Goal: Transaction & Acquisition: Book appointment/travel/reservation

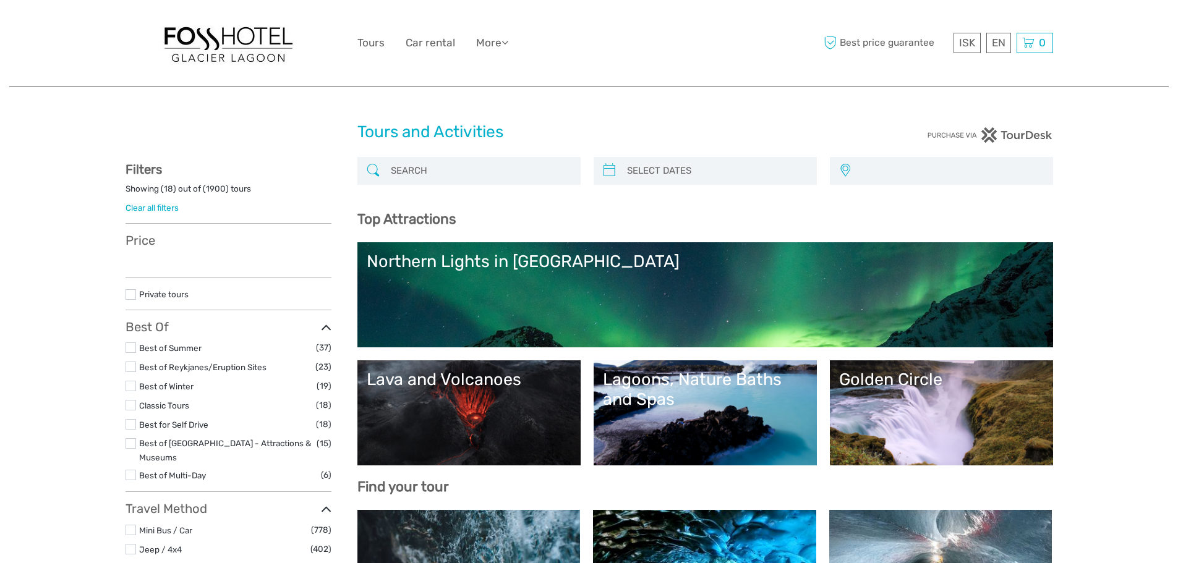
select select
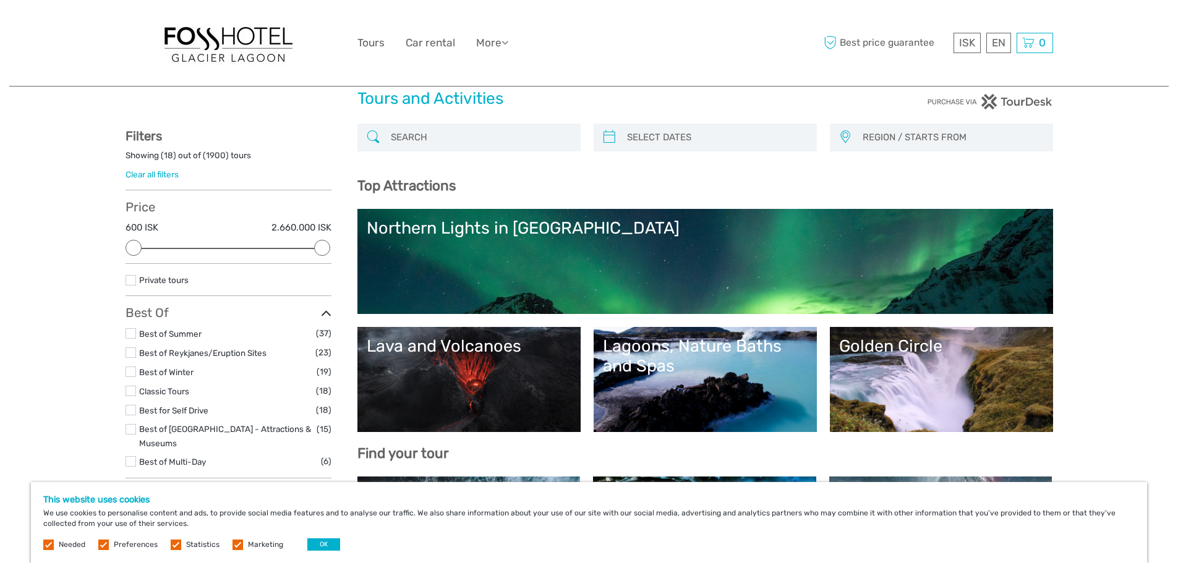
scroll to position [62, 0]
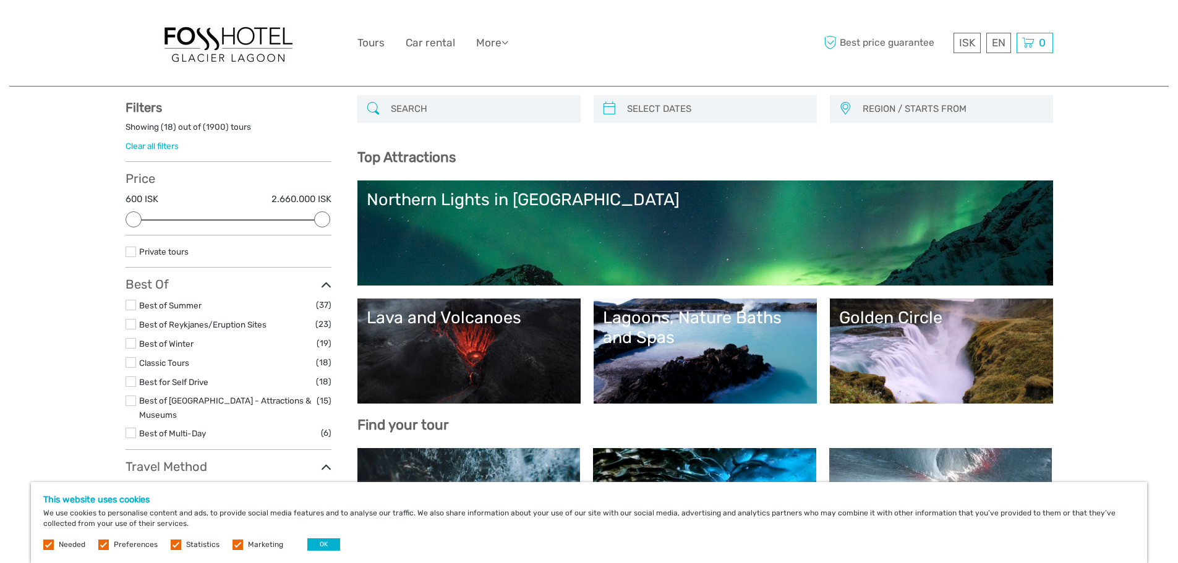
click at [629, 349] on link "Lagoons, Nature Baths and Spas" at bounding box center [705, 351] width 205 height 87
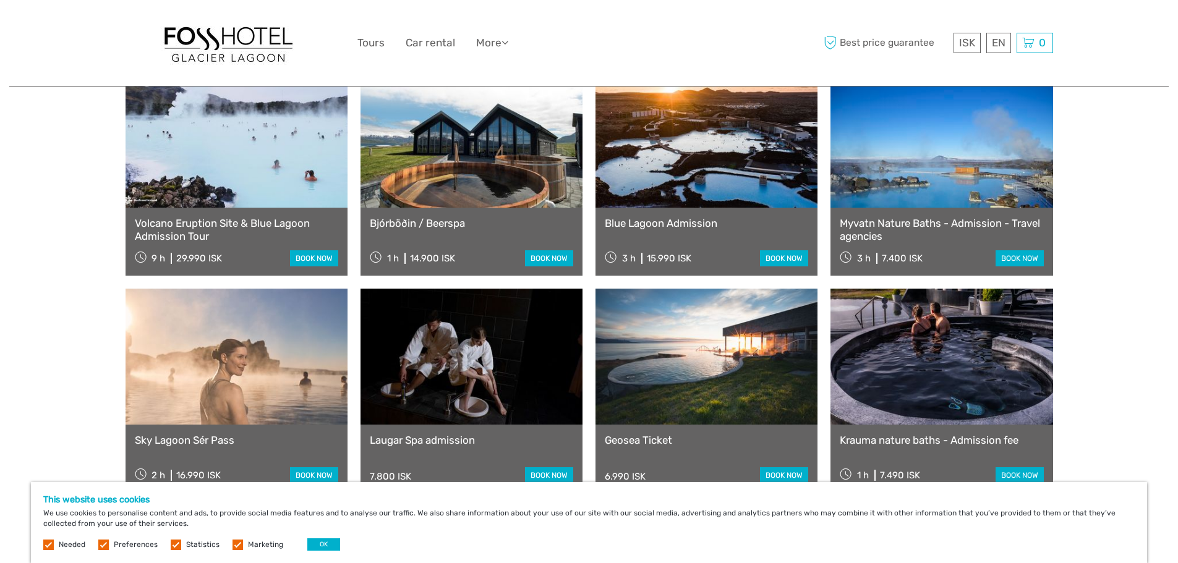
scroll to position [927, 0]
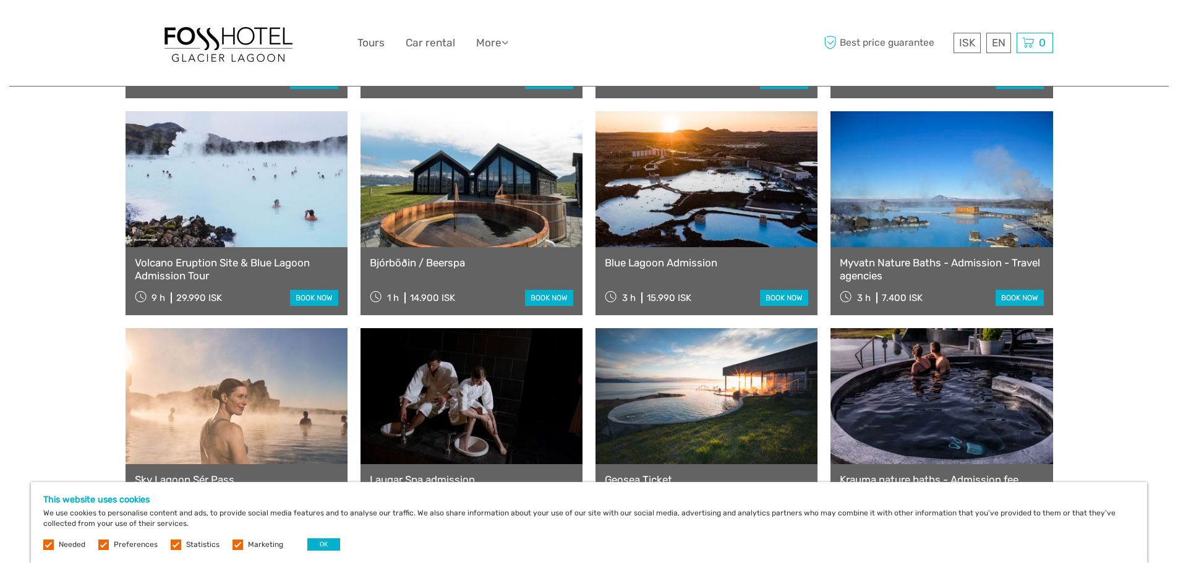
click at [908, 268] on link "Myvatn Nature Baths - Admission - Travel agencies" at bounding box center [941, 269] width 203 height 25
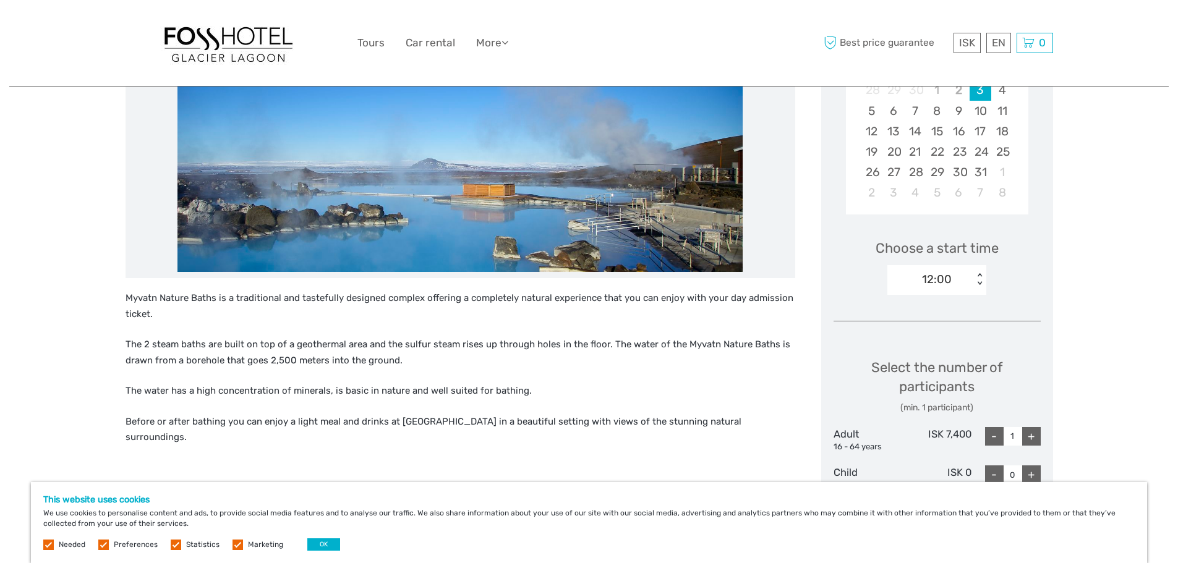
scroll to position [433, 0]
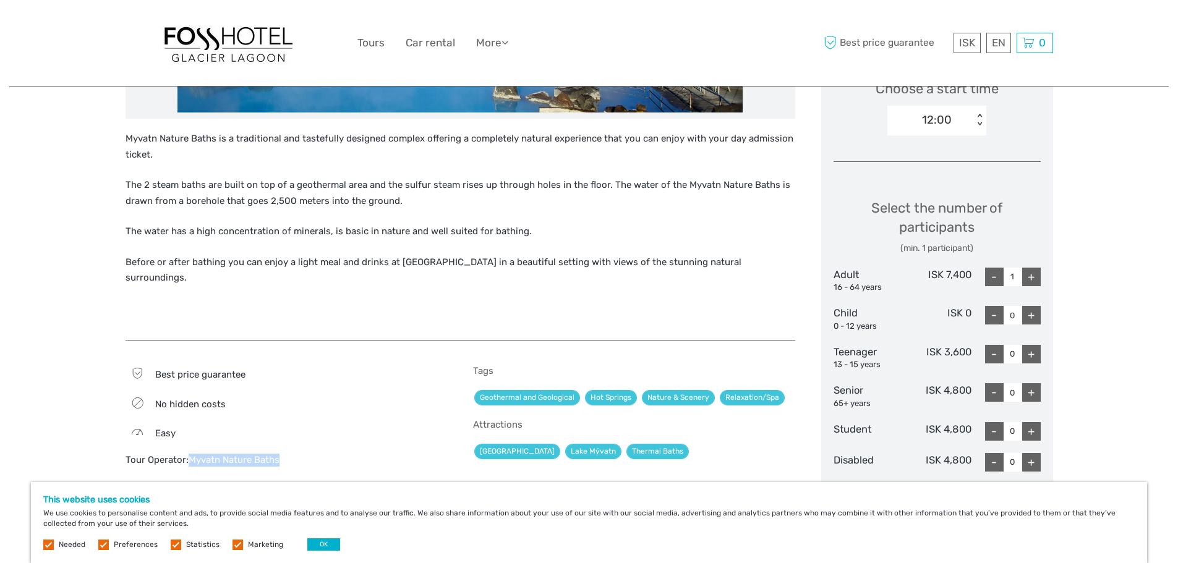
drag, startPoint x: 288, startPoint y: 448, endPoint x: 190, endPoint y: 451, distance: 97.7
click at [190, 454] on div "Tour Operator: Myvatn Nature Baths" at bounding box center [286, 460] width 322 height 13
copy link "Myvatn Nature Baths"
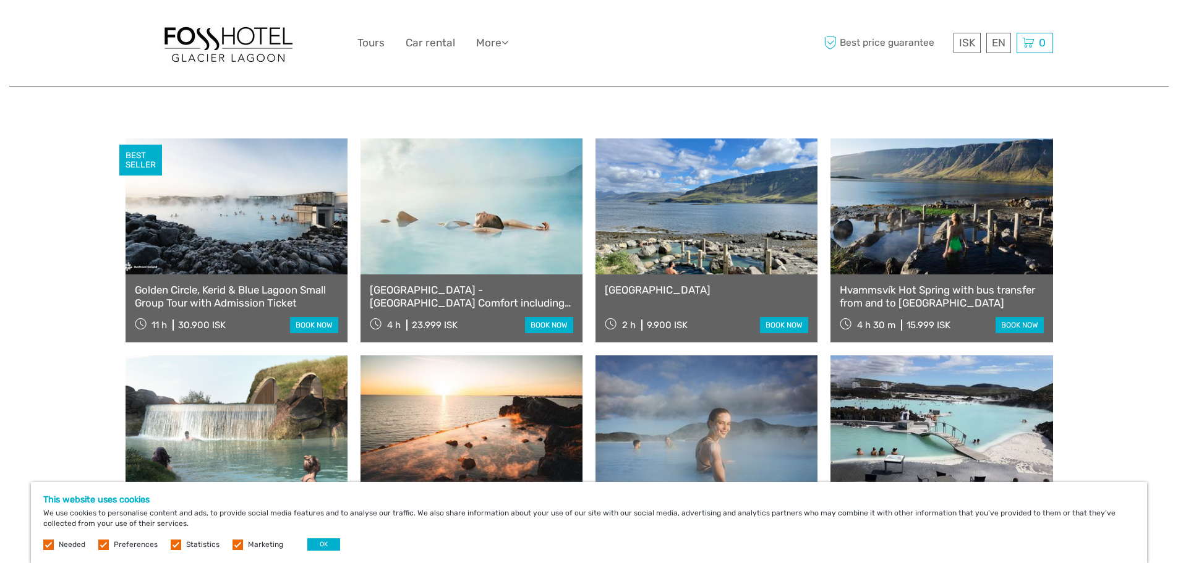
scroll to position [556, 0]
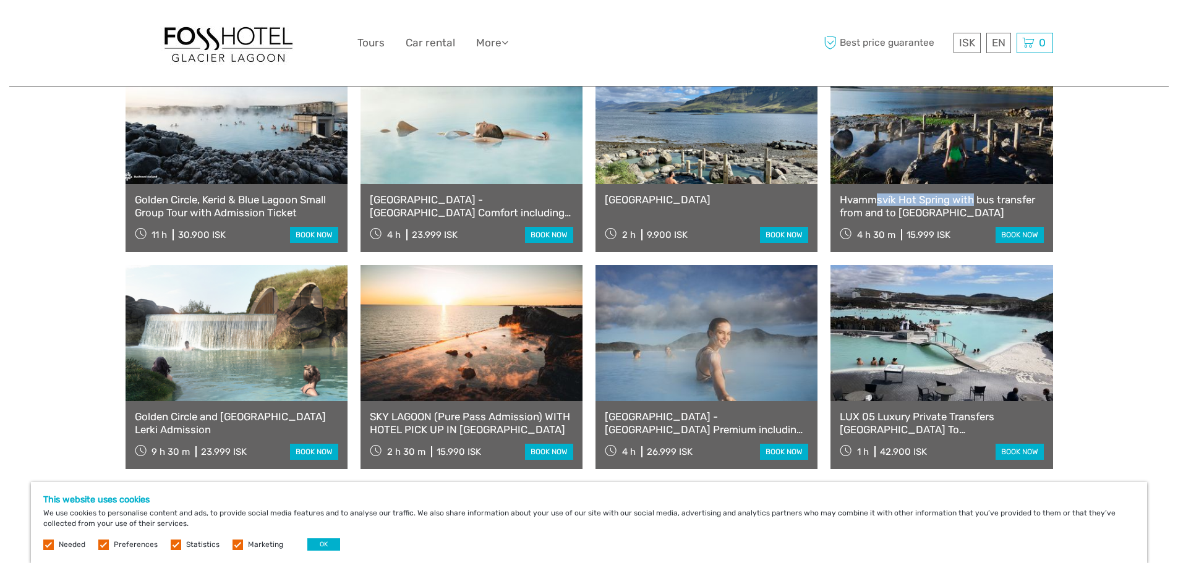
drag, startPoint x: 837, startPoint y: 198, endPoint x: 950, endPoint y: 201, distance: 113.2
click at [950, 201] on div "Hvammsvík Hot Spring with bus transfer from and to Reykjavík 4 h 30 m 15.999 IS…" at bounding box center [941, 218] width 222 height 68
copy link "Hvammsvík Hot Spring"
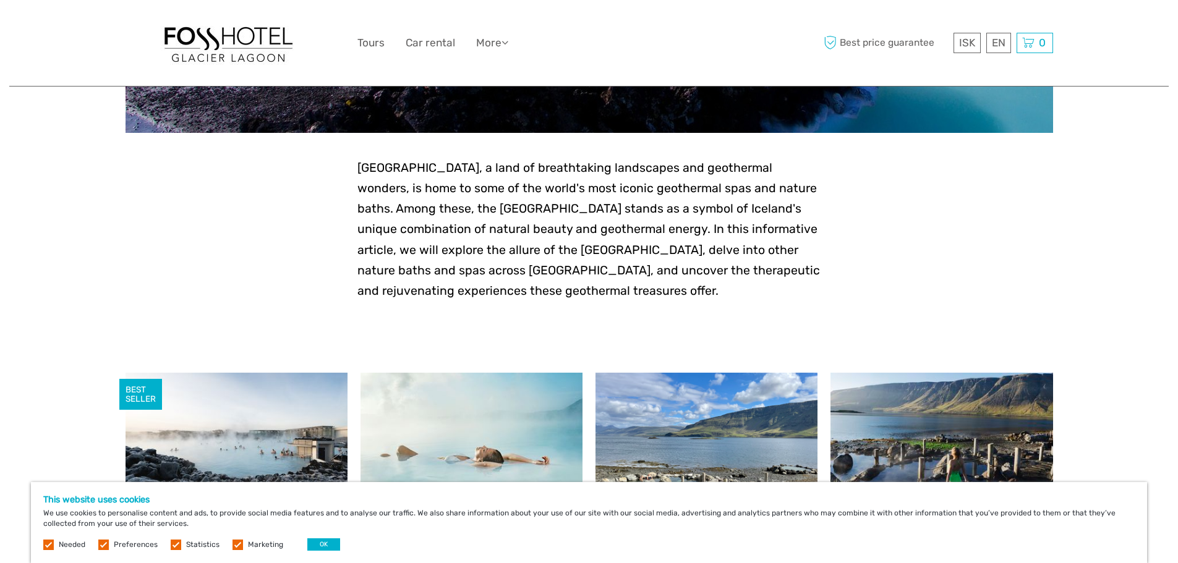
scroll to position [185, 0]
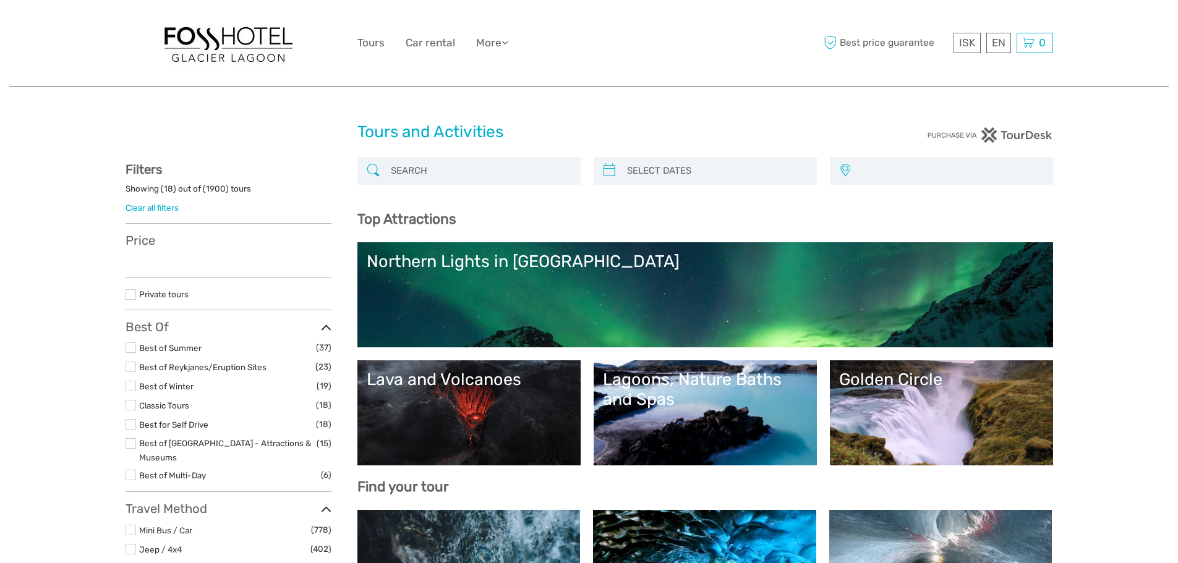
select select
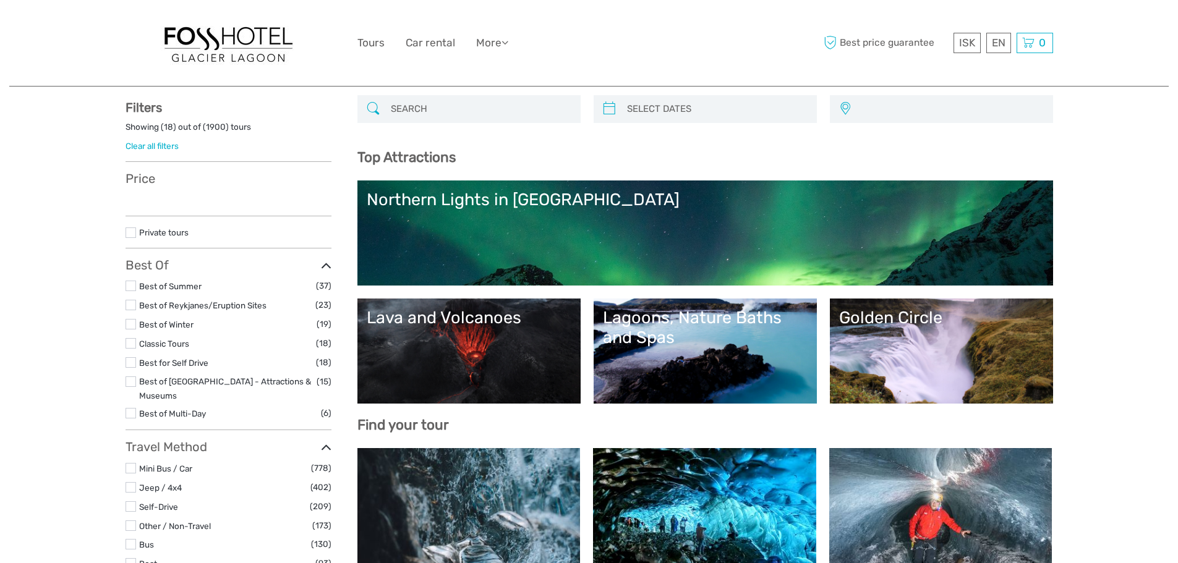
select select
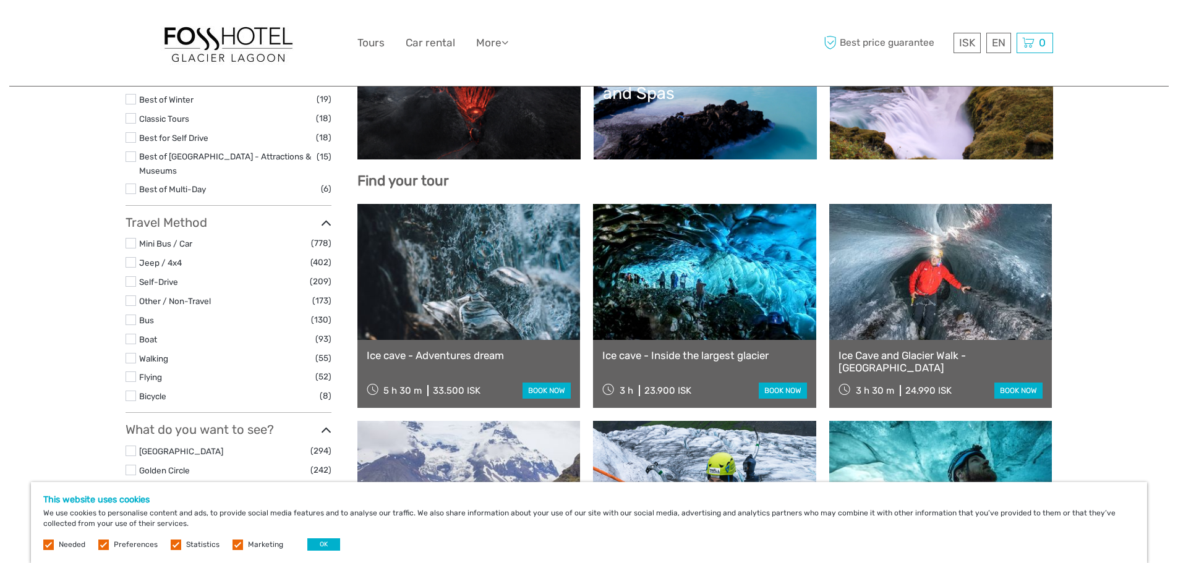
scroll to position [309, 0]
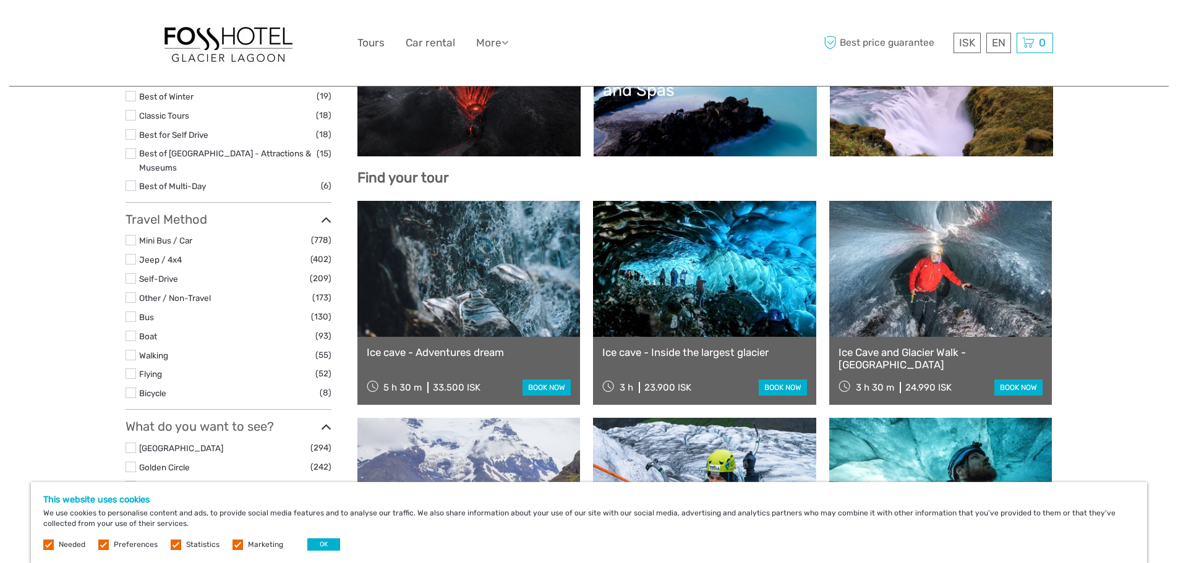
click at [491, 284] on link at bounding box center [468, 269] width 223 height 136
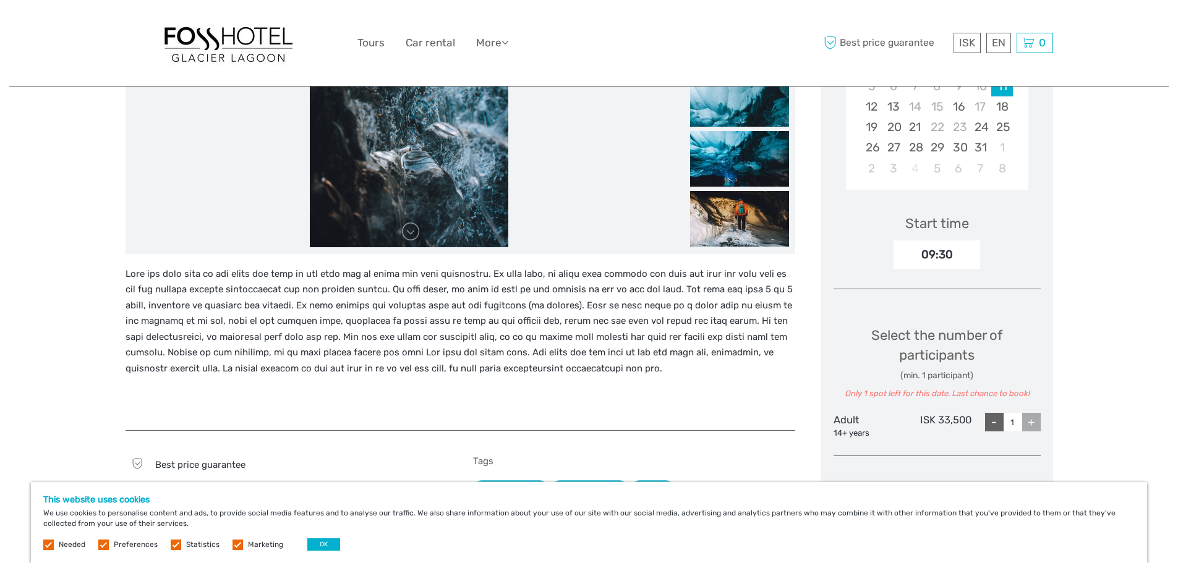
scroll to position [309, 0]
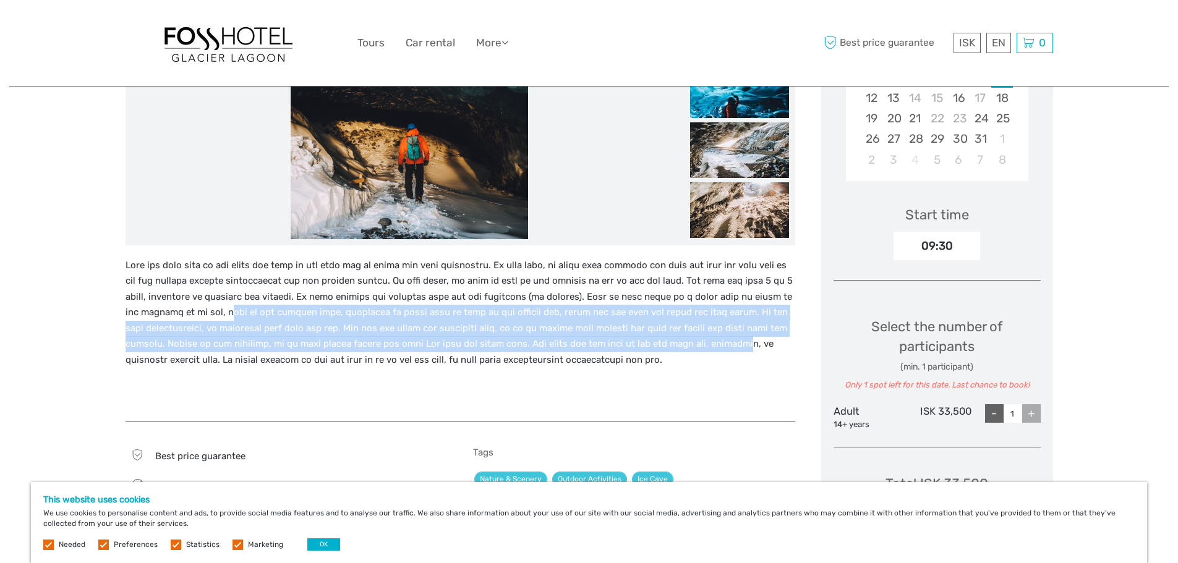
drag, startPoint x: 240, startPoint y: 311, endPoint x: 708, endPoint y: 351, distance: 469.7
click at [715, 349] on p at bounding box center [460, 313] width 670 height 111
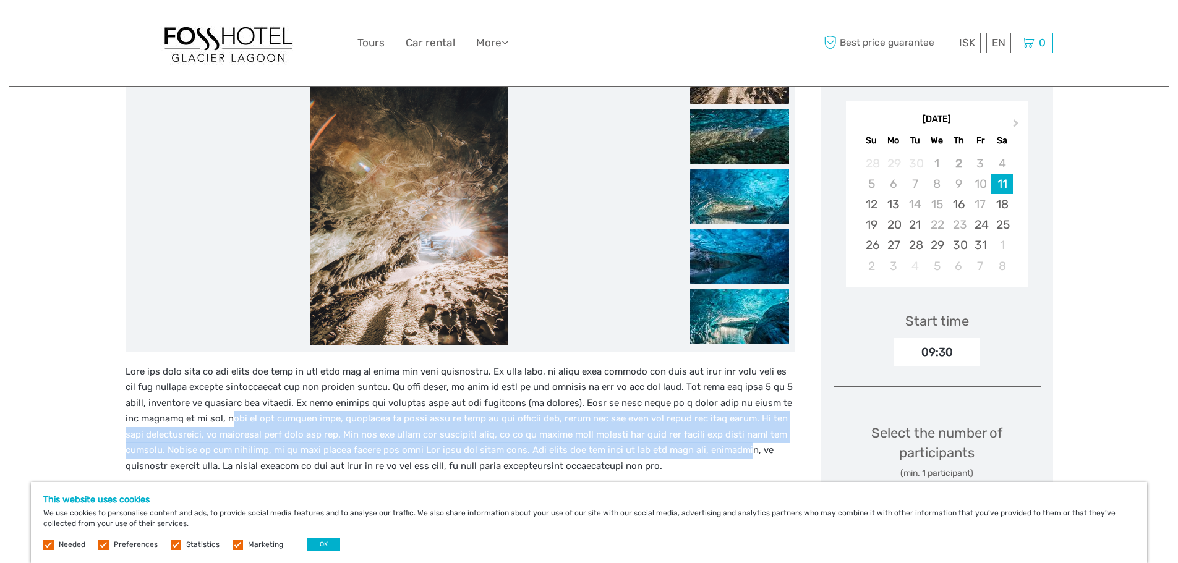
scroll to position [200, 0]
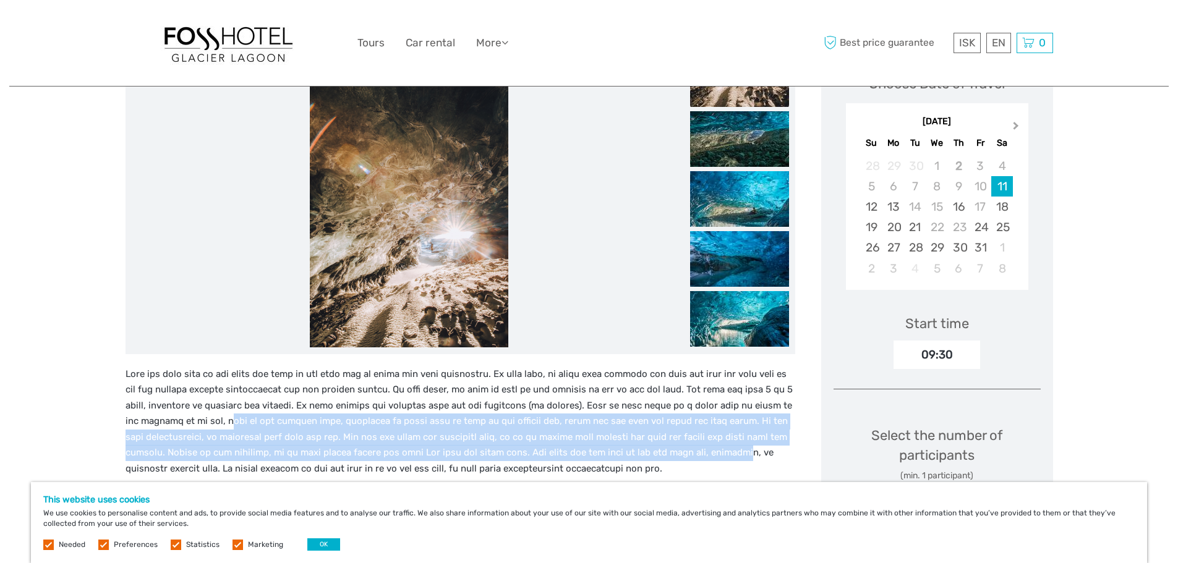
click at [1018, 127] on button "Next Month" at bounding box center [1017, 129] width 20 height 20
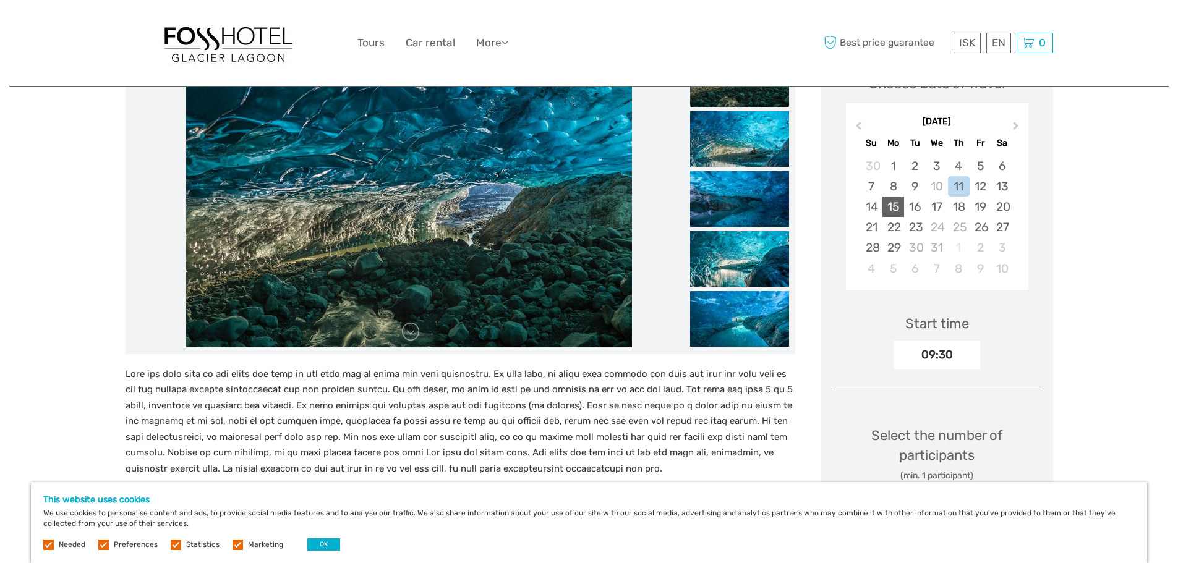
click at [899, 210] on div "15" at bounding box center [893, 207] width 22 height 20
click at [766, 153] on img at bounding box center [739, 139] width 99 height 56
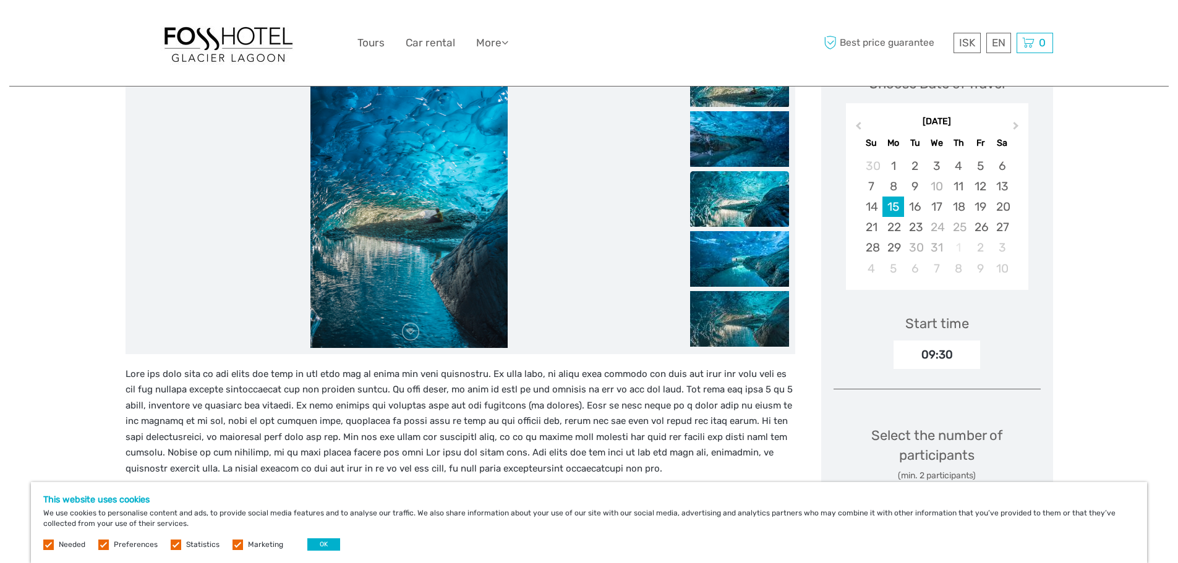
click at [755, 174] on img at bounding box center [739, 199] width 99 height 56
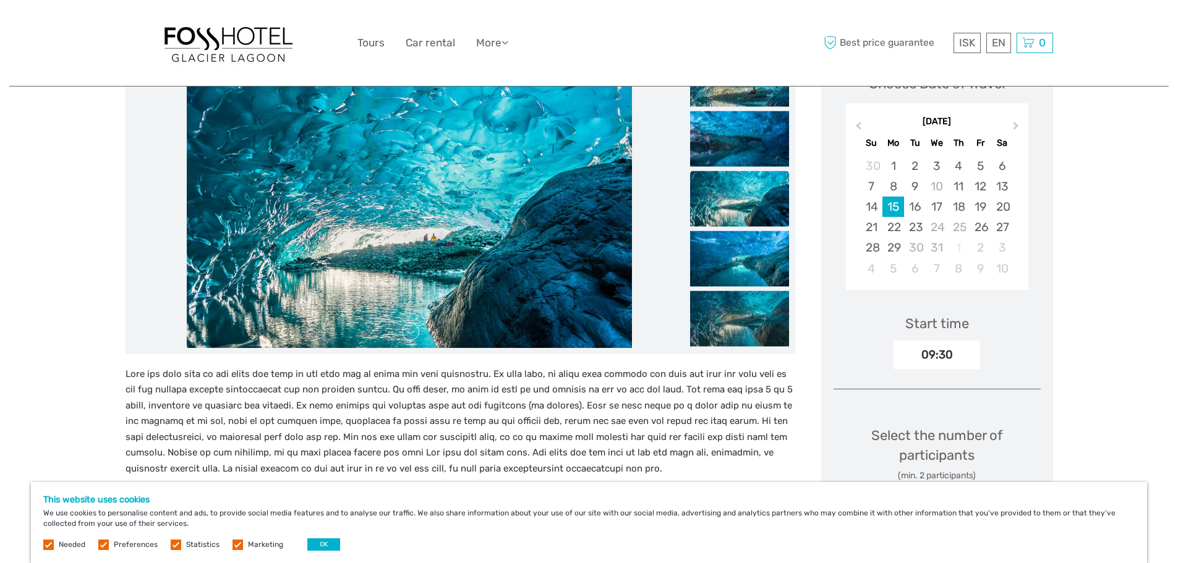
click at [748, 204] on img at bounding box center [739, 199] width 99 height 56
click at [729, 242] on img at bounding box center [739, 259] width 99 height 56
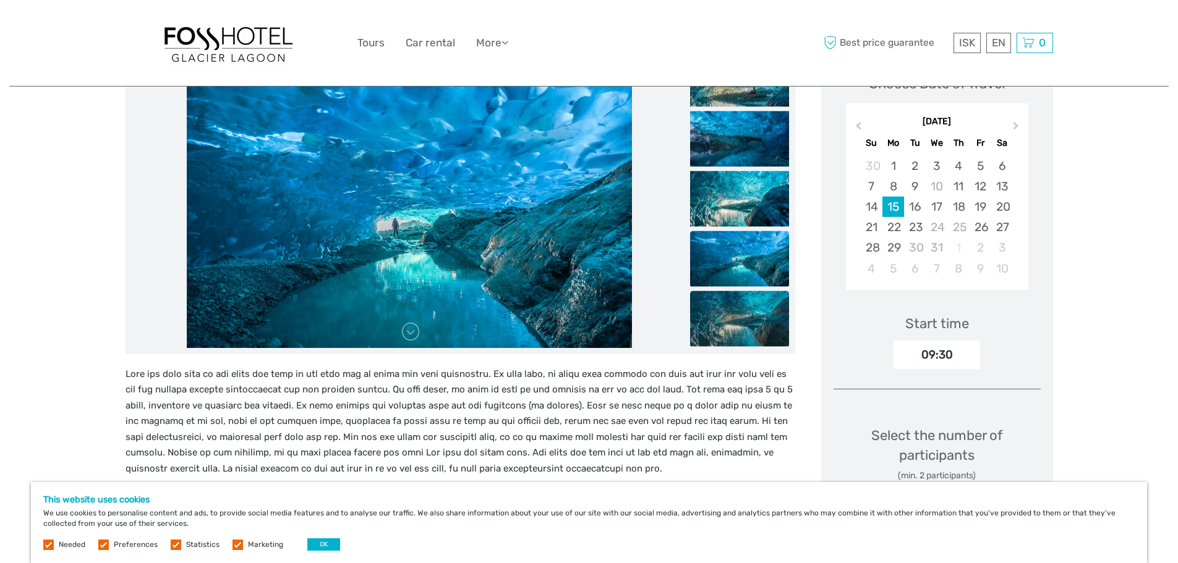
click at [751, 316] on img at bounding box center [739, 319] width 99 height 56
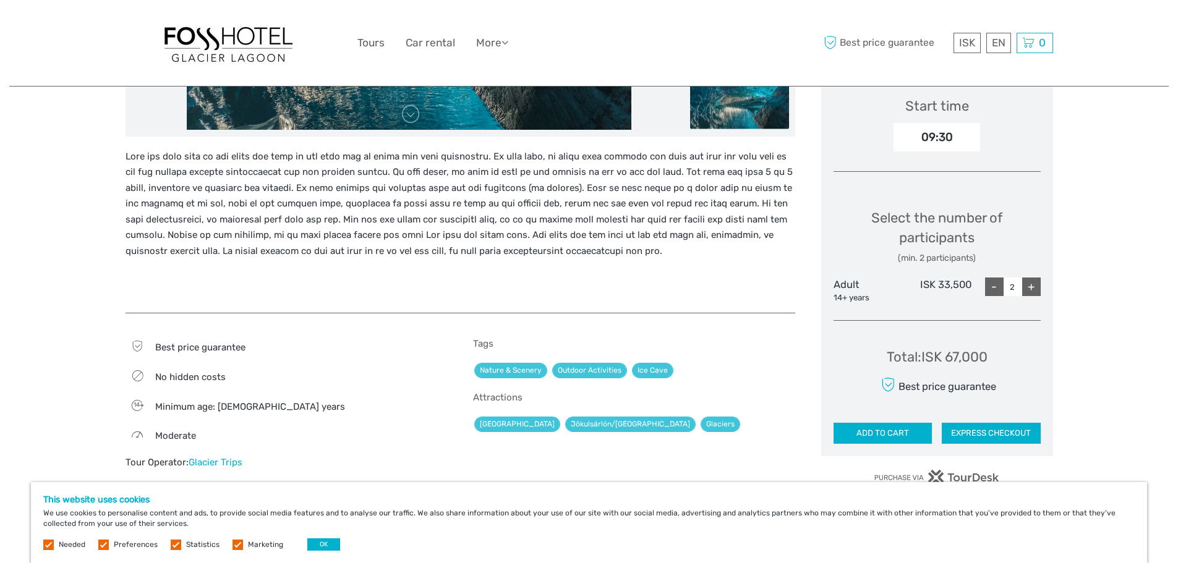
scroll to position [386, 0]
